Goal: Check status

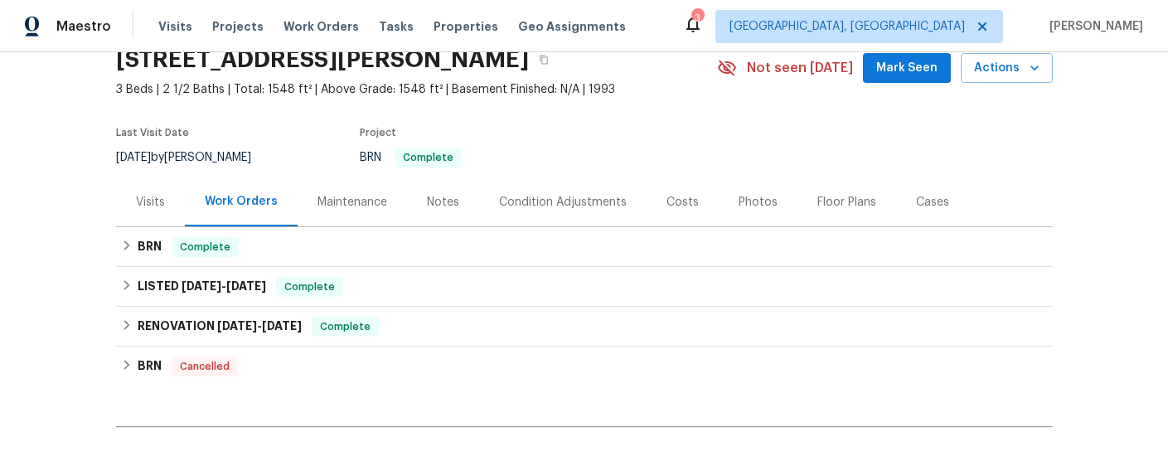
scroll to position [93, 0]
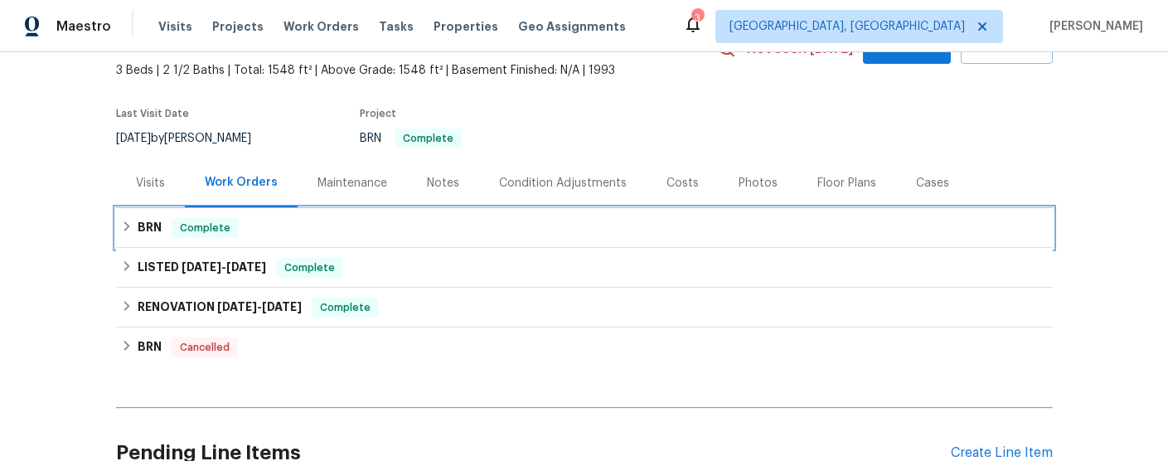
click at [146, 228] on h6 "BRN" at bounding box center [150, 228] width 24 height 20
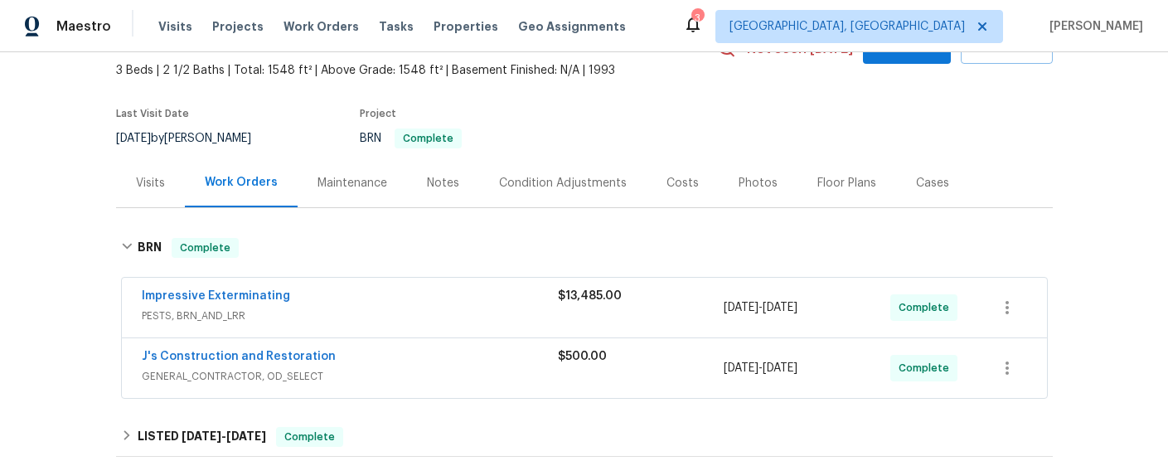
click at [415, 369] on span "GENERAL_CONTRACTOR, OD_SELECT" at bounding box center [350, 376] width 416 height 17
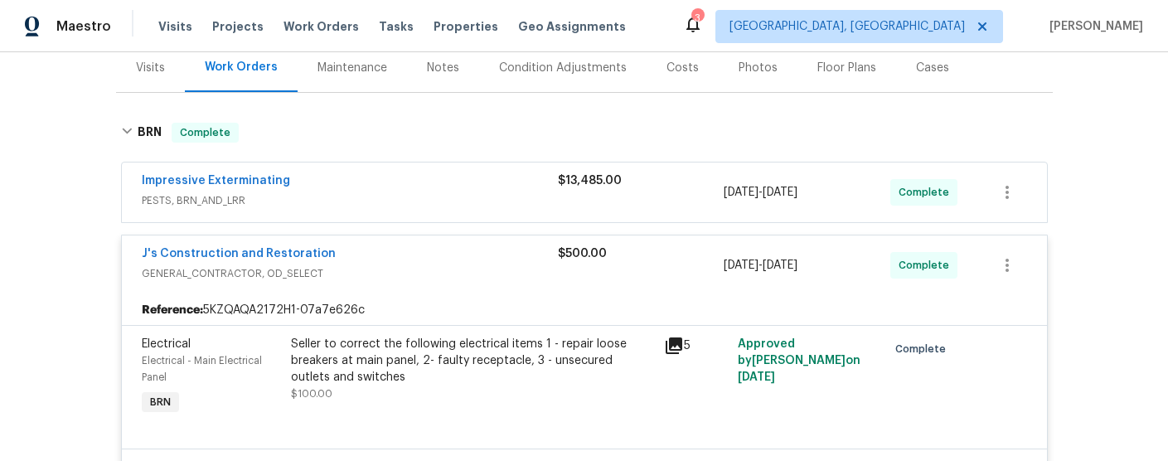
scroll to position [201, 0]
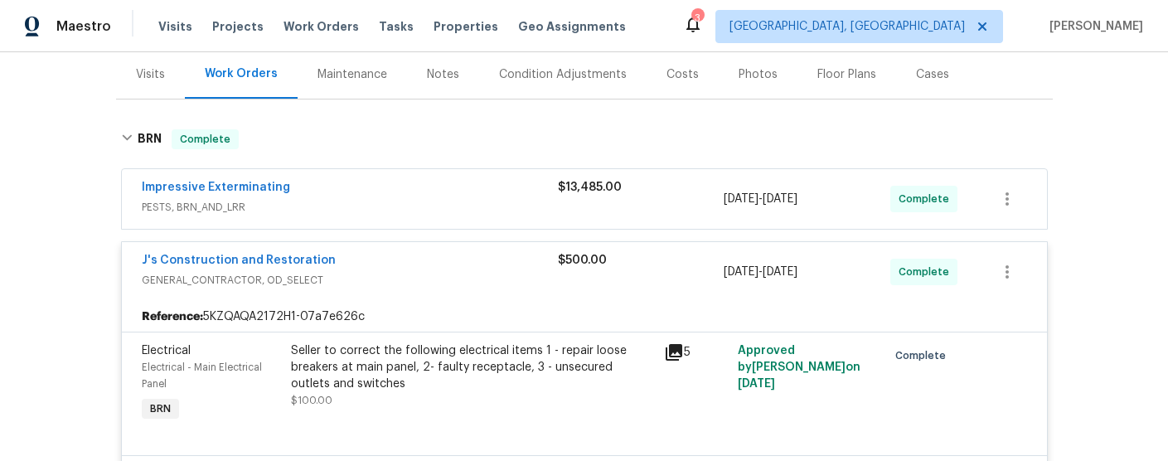
click at [385, 195] on div "Impressive Exterminating" at bounding box center [350, 189] width 416 height 20
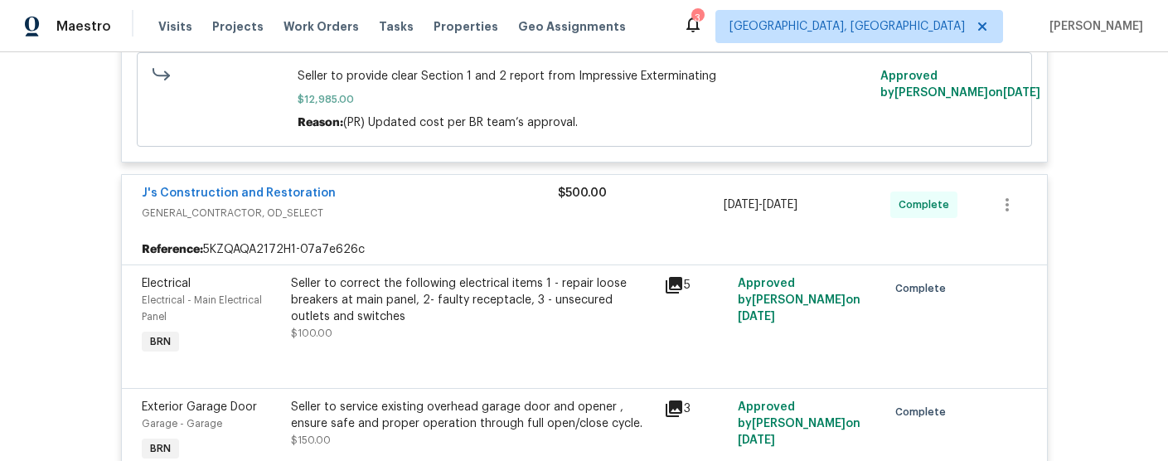
scroll to position [639, 0]
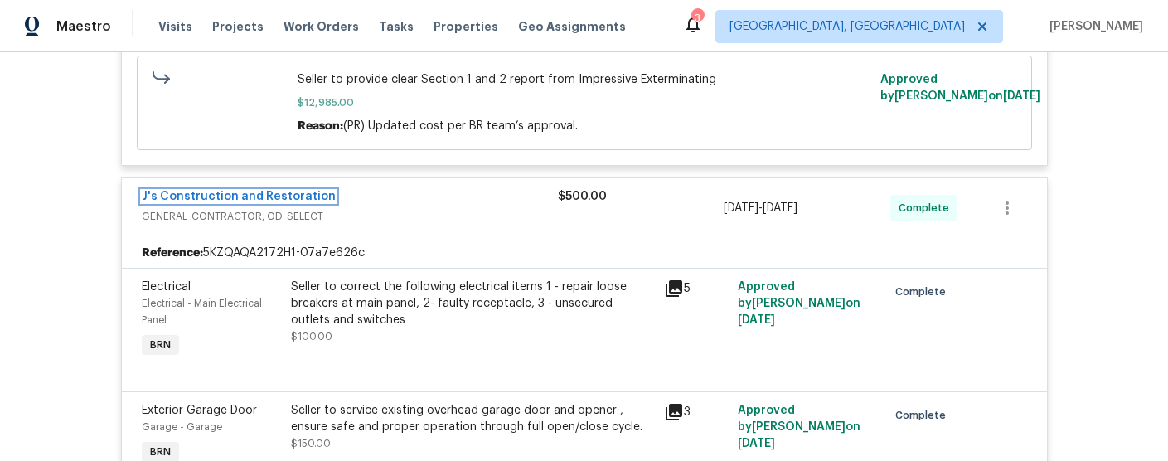
click at [221, 194] on link "J's Construction and Restoration" at bounding box center [239, 197] width 194 height 12
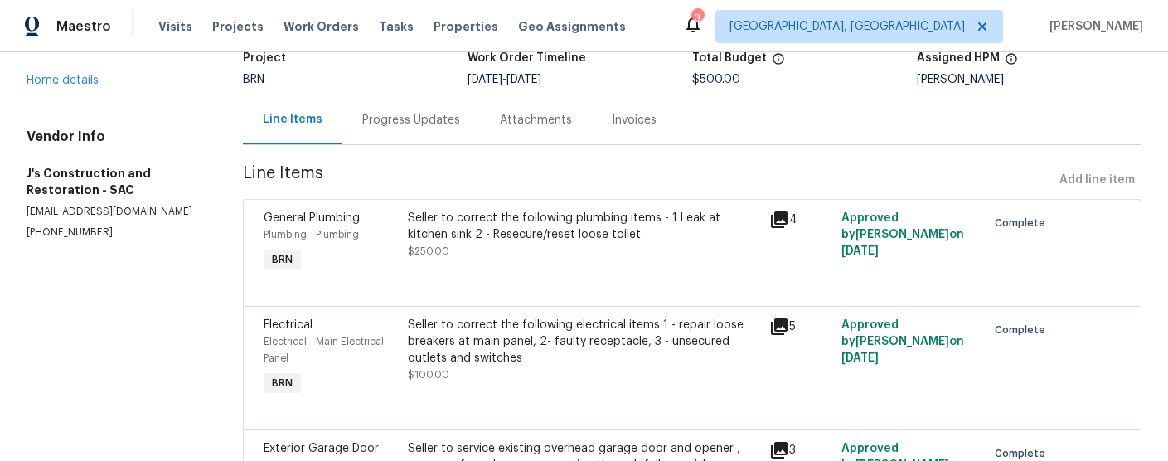
scroll to position [125, 0]
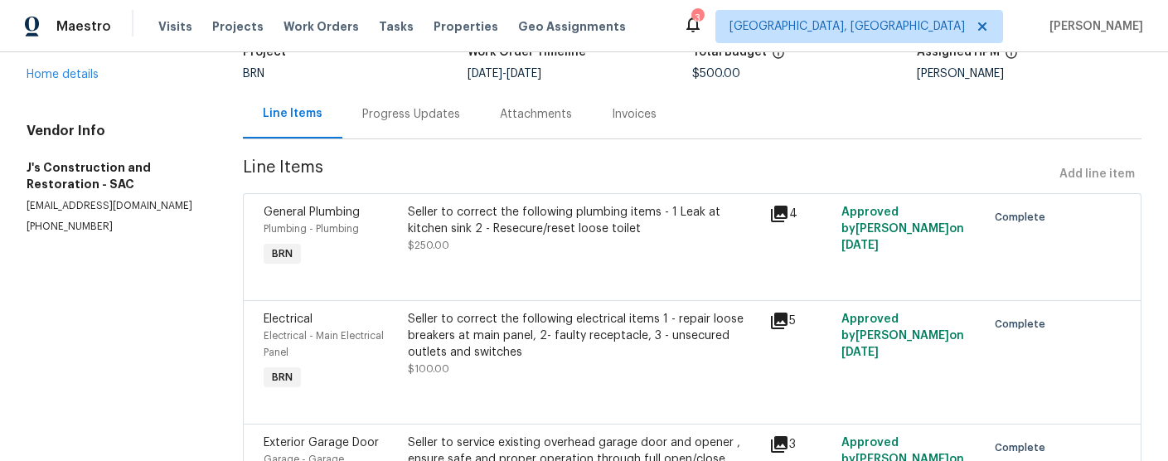
click at [417, 112] on div "Progress Updates" at bounding box center [411, 114] width 98 height 17
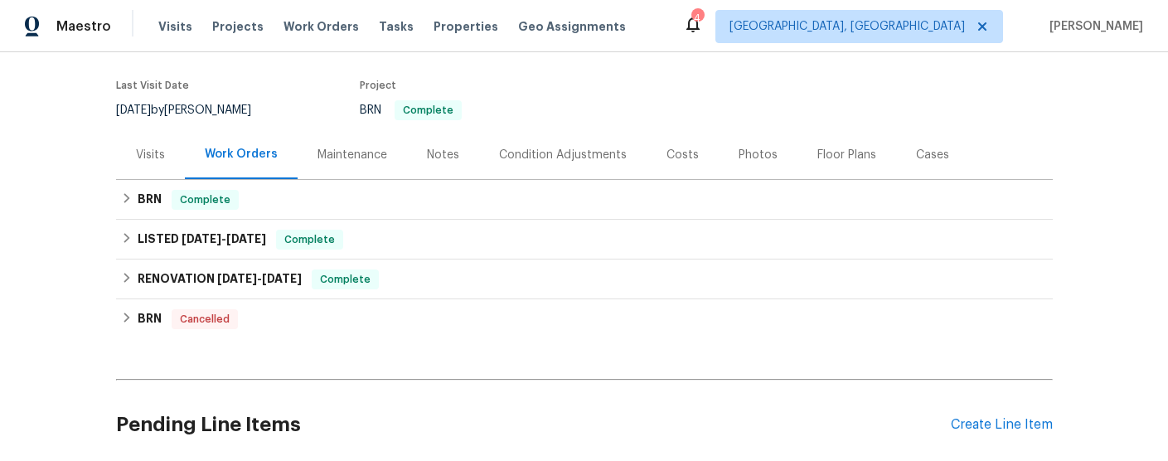
scroll to position [132, 0]
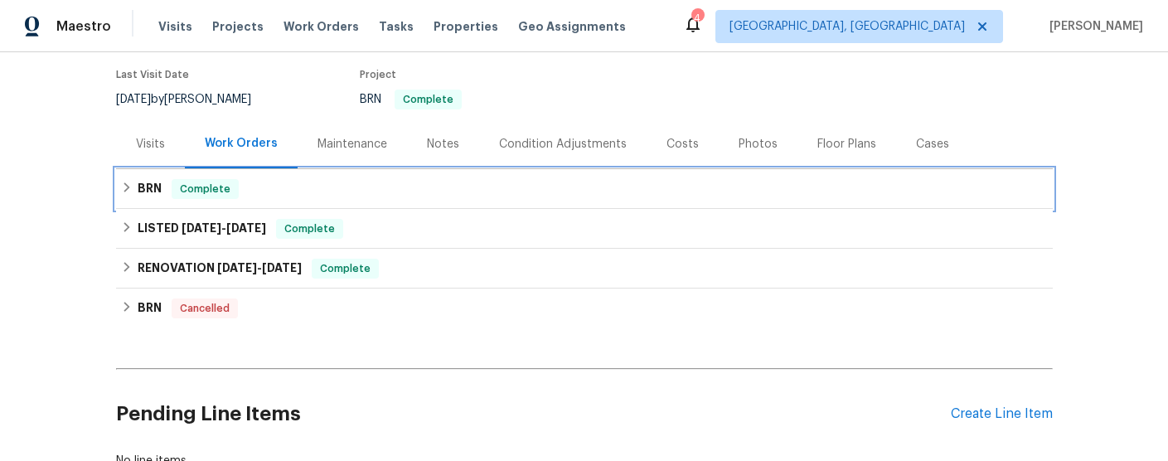
click at [138, 188] on h6 "BRN" at bounding box center [150, 189] width 24 height 20
